Goal: Task Accomplishment & Management: Check status

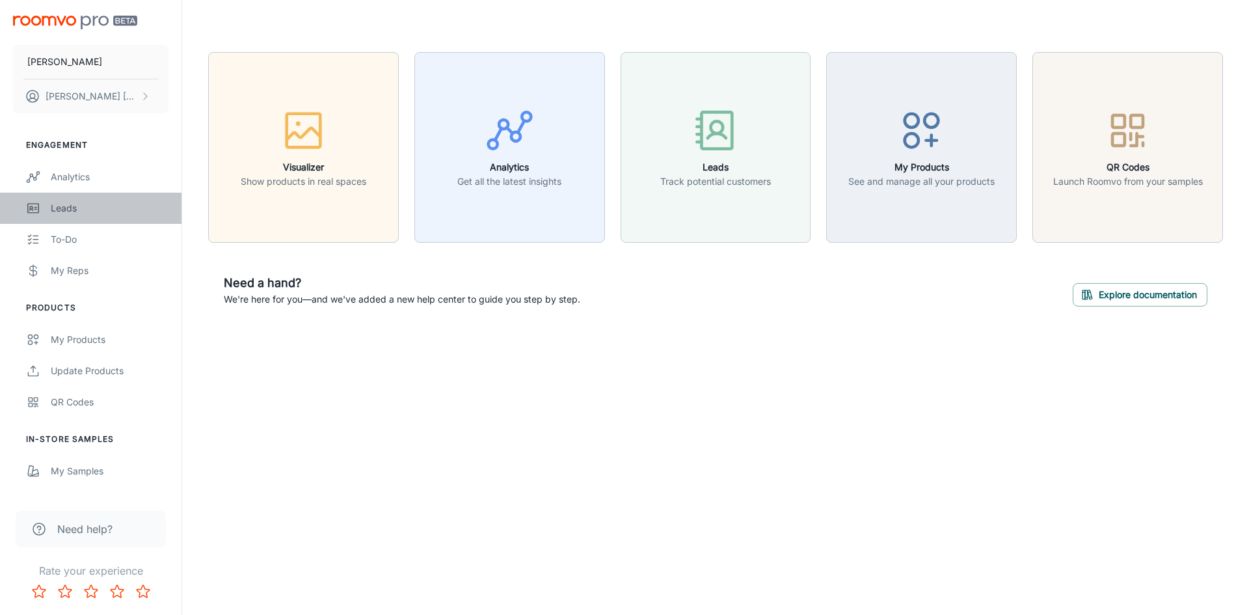
click at [68, 204] on div "Leads" at bounding box center [110, 208] width 118 height 14
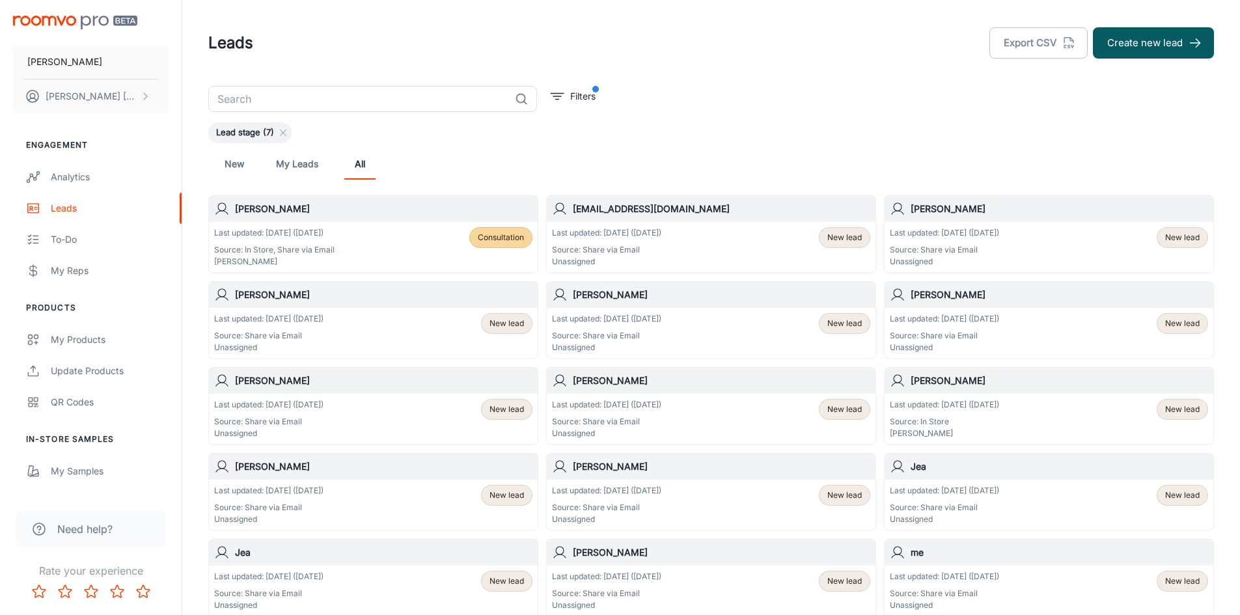
click at [346, 247] on div "Last updated: [DATE] ([DATE]) Source: In Store, Share via Email [PERSON_NAME] C…" at bounding box center [373, 247] width 318 height 40
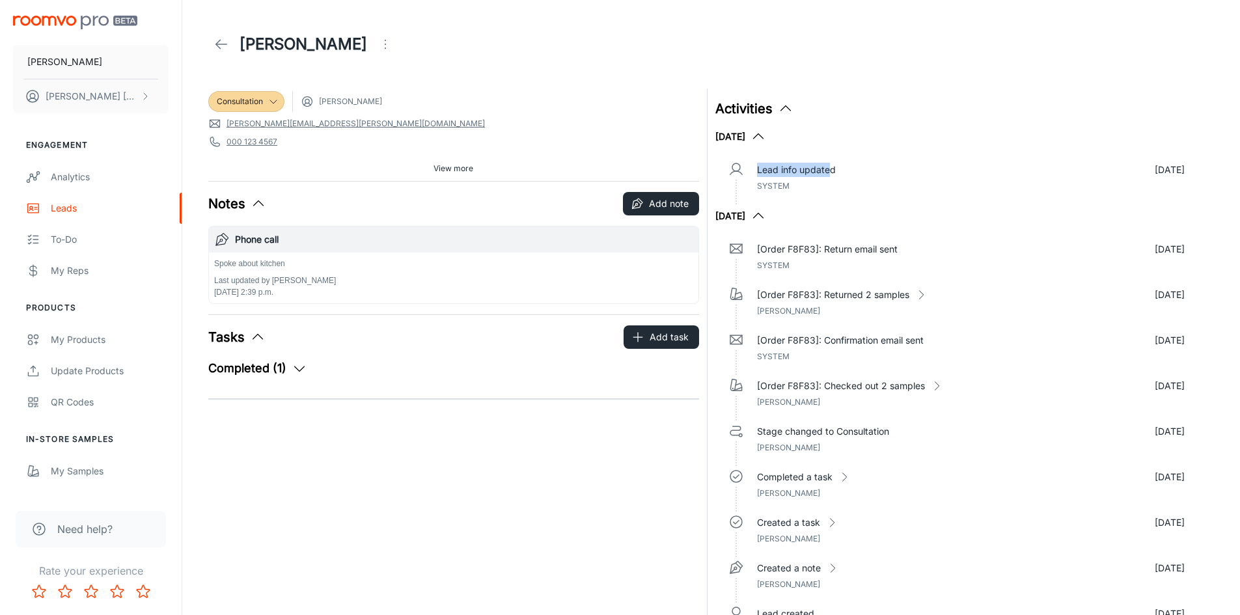
drag, startPoint x: 831, startPoint y: 172, endPoint x: 764, endPoint y: 177, distance: 67.2
click at [754, 171] on div "Lead info updated [DATE] System" at bounding box center [970, 182] width 449 height 46
drag, startPoint x: 779, startPoint y: 189, endPoint x: 785, endPoint y: 189, distance: 6.5
click at [779, 189] on span "System" at bounding box center [773, 186] width 33 height 10
click at [811, 244] on p "[Order F8F83]: Return email sent" at bounding box center [827, 249] width 141 height 14
